Goal: Navigation & Orientation: Find specific page/section

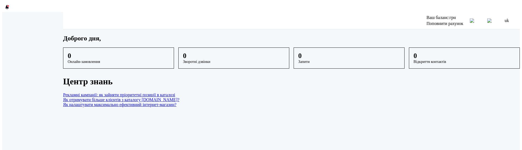
click at [254, 42] on h1 "Доброго дня," at bounding box center [291, 38] width 457 height 7
click at [7, 5] on span at bounding box center [8, 6] width 2 height 2
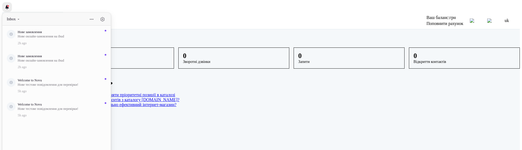
click at [7, 5] on span at bounding box center [8, 6] width 2 height 2
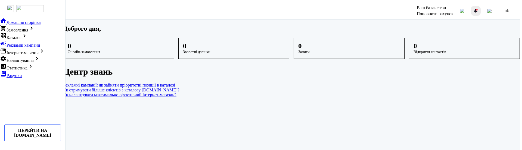
click at [479, 10] on div at bounding box center [476, 11] width 7 height 7
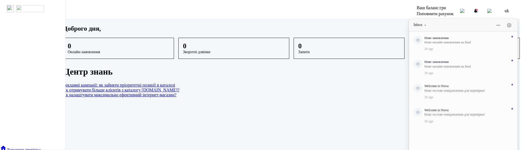
click at [363, 29] on h1 "Доброго дня," at bounding box center [291, 28] width 457 height 7
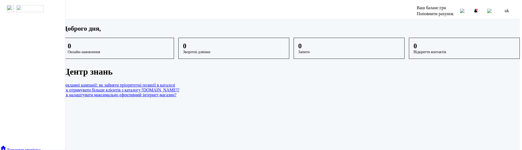
click at [488, 61] on main "Доброго дня, 0 Онлайн-замовлення 0 Зворотні дзвінки 0 Запити 0 Відкриття контак…" at bounding box center [291, 61] width 457 height 73
click at [479, 10] on div at bounding box center [476, 11] width 7 height 7
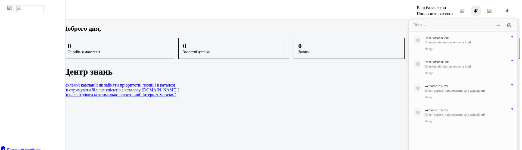
click at [478, 9] on span at bounding box center [477, 10] width 2 height 2
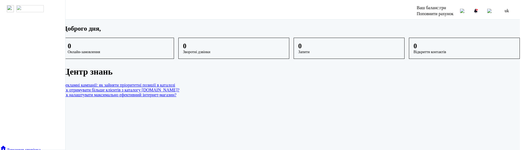
click at [401, 32] on h1 "Доброго дня," at bounding box center [291, 28] width 457 height 7
click at [479, 8] on div at bounding box center [476, 11] width 7 height 7
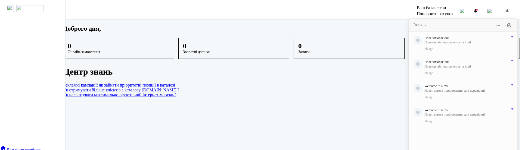
click at [378, 28] on div "Доброго дня," at bounding box center [291, 28] width 457 height 7
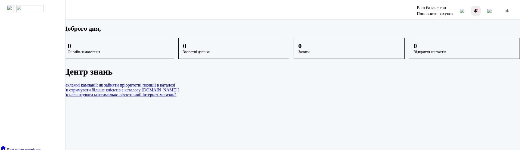
click at [479, 11] on div at bounding box center [476, 11] width 7 height 7
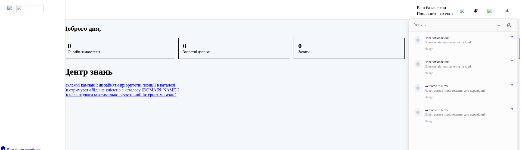
click at [397, 27] on div "Доброго дня," at bounding box center [291, 28] width 457 height 7
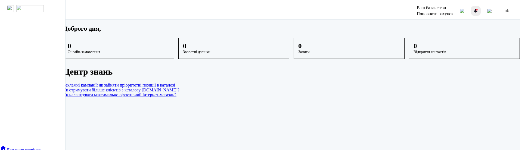
click at [479, 9] on div at bounding box center [476, 11] width 7 height 7
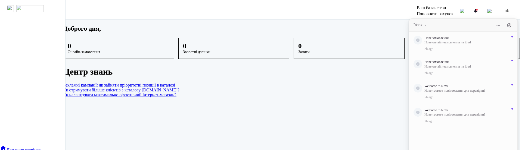
click at [386, 28] on div "Доброго дня," at bounding box center [291, 28] width 457 height 7
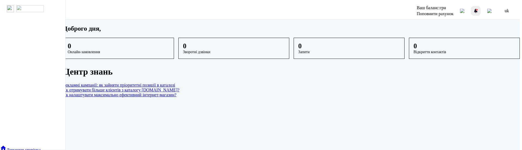
click at [478, 9] on span at bounding box center [477, 10] width 2 height 2
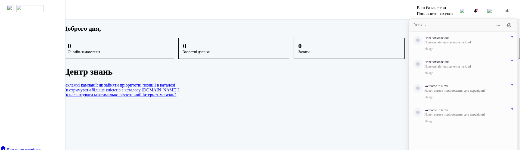
click at [357, 25] on div "Доброго дня," at bounding box center [291, 28] width 457 height 7
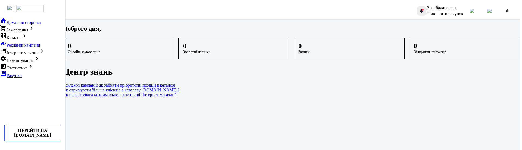
click at [422, 9] on div at bounding box center [422, 11] width 7 height 7
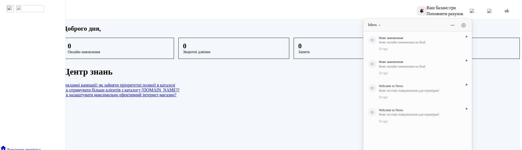
click at [422, 9] on div at bounding box center [422, 11] width 7 height 7
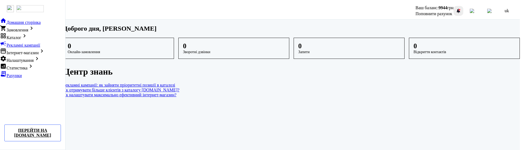
click at [462, 9] on div at bounding box center [458, 11] width 7 height 7
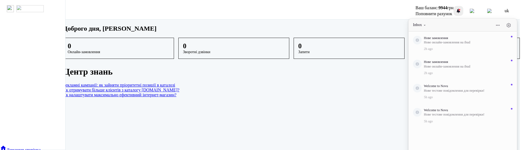
click at [462, 9] on div at bounding box center [458, 11] width 7 height 7
click at [400, 29] on h1 "Доброго дня, [PERSON_NAME]" at bounding box center [291, 28] width 457 height 7
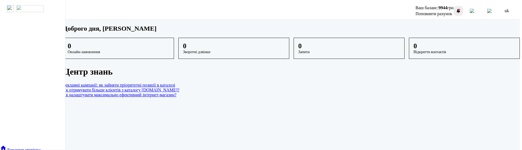
click at [462, 9] on div at bounding box center [458, 11] width 7 height 7
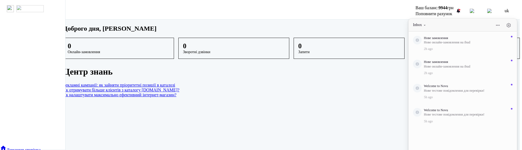
click at [426, 24] on button "Inbox" at bounding box center [420, 25] width 14 height 5
click at [379, 29] on h1 "Доброго дня, [PERSON_NAME] [PERSON_NAME]" at bounding box center [291, 28] width 457 height 7
click at [379, 29] on h1 "Доброго дня, [PERSON_NAME]" at bounding box center [291, 28] width 457 height 7
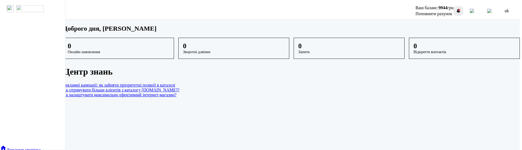
click at [462, 8] on div at bounding box center [458, 11] width 7 height 7
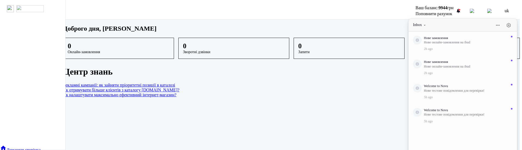
click at [376, 28] on div "Доброго дня, [PERSON_NAME] [PERSON_NAME]" at bounding box center [291, 28] width 457 height 7
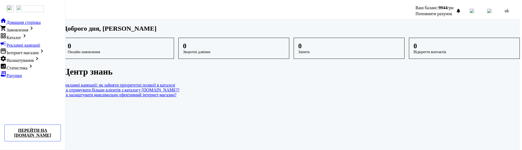
click at [474, 9] on img at bounding box center [472, 11] width 4 height 4
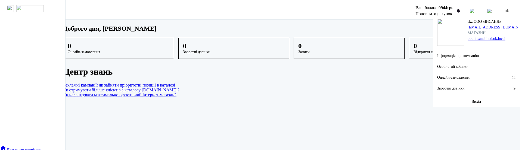
drag, startPoint x: 499, startPoint y: 23, endPoint x: 468, endPoint y: 23, distance: 30.7
click at [468, 23] on div "skz ООО «ІНСАНД» [EMAIL_ADDRESS][DOMAIN_NAME] Магазин ooo-insand.ibud.ok.local" at bounding box center [495, 30] width 54 height 23
click at [407, 32] on h1 "Доброго дня, [PERSON_NAME]" at bounding box center [291, 28] width 457 height 7
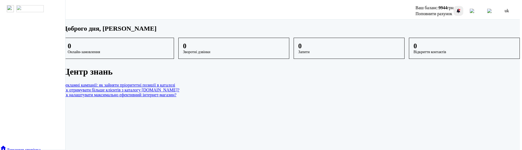
click at [462, 9] on div at bounding box center [458, 11] width 7 height 7
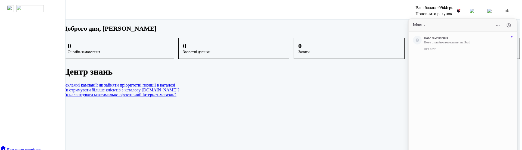
click at [479, 91] on div "Нове замовлення Нове онлайн-замовлення на ibud Just now" at bounding box center [463, 102] width 108 height 140
click at [375, 23] on dashboard "Доброго дня, Дермельов Олександр Олександрович 0 Онлайн-замовлення 0 Зворотні д…" at bounding box center [291, 86] width 457 height 133
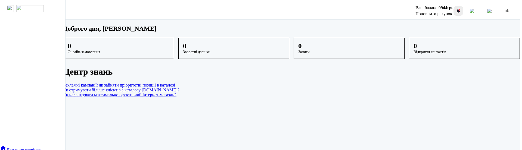
click at [462, 9] on div at bounding box center [458, 11] width 7 height 7
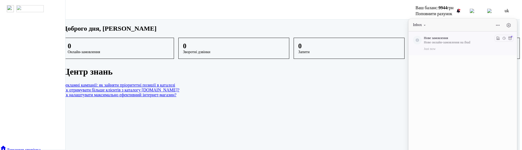
click at [419, 39] on img at bounding box center [417, 40] width 9 height 9
click at [382, 32] on h1 "Доброго дня, [PERSON_NAME]" at bounding box center [291, 28] width 457 height 7
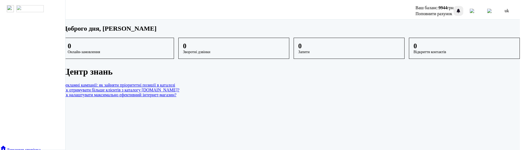
click at [462, 9] on div at bounding box center [458, 11] width 7 height 7
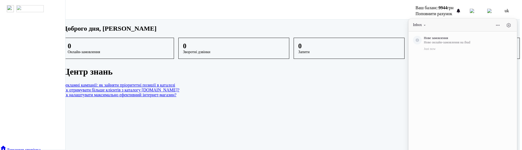
click at [382, 30] on h1 "Доброго дня, [PERSON_NAME]" at bounding box center [291, 28] width 457 height 7
